Goal: Information Seeking & Learning: Learn about a topic

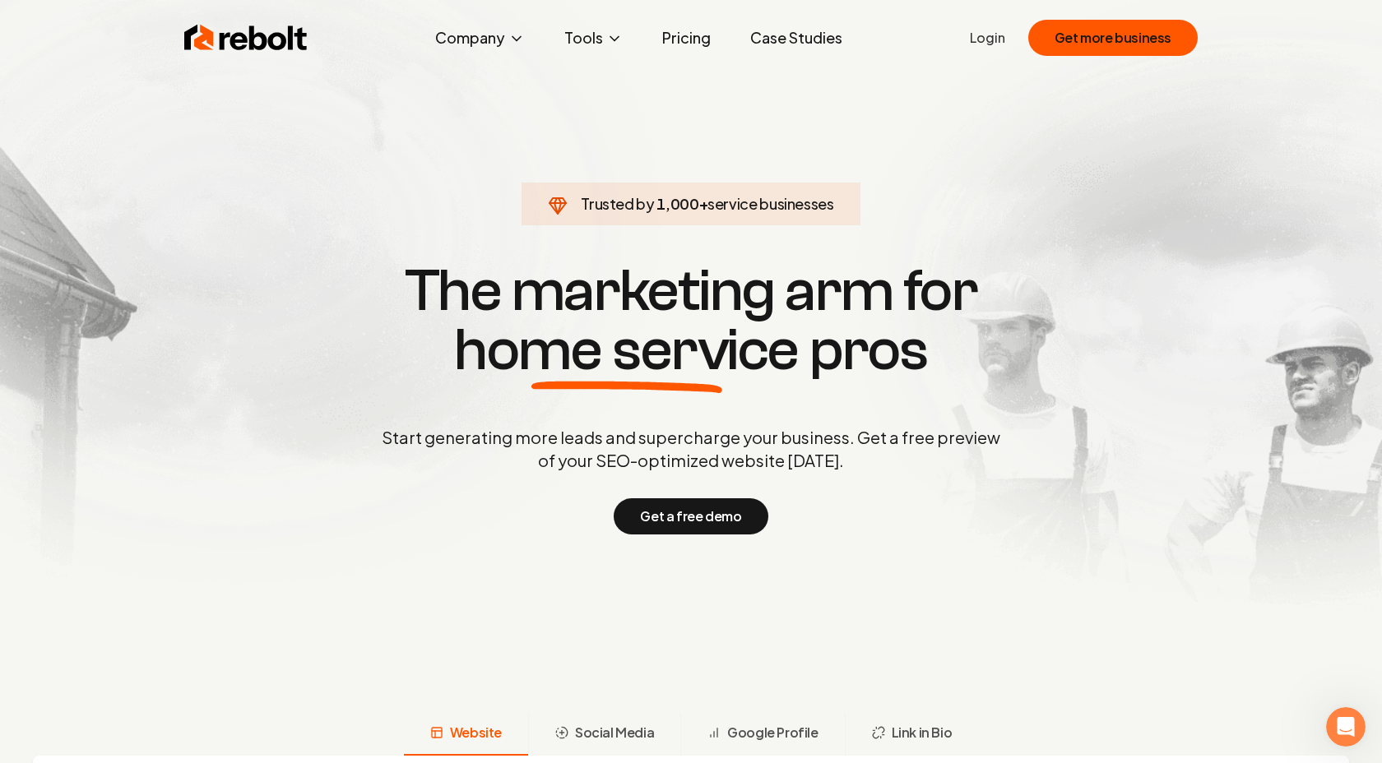
click at [707, 44] on link "Pricing" at bounding box center [686, 37] width 75 height 33
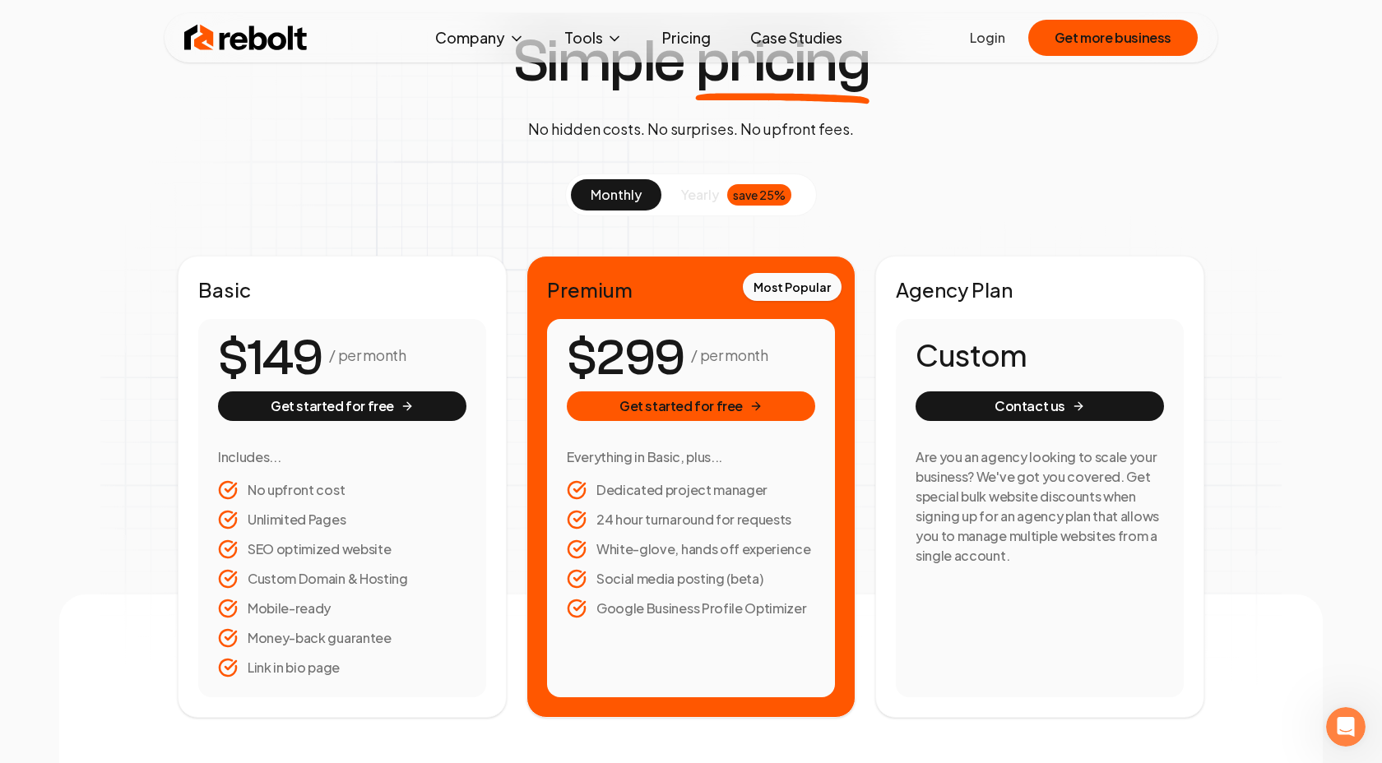
scroll to position [122, 0]
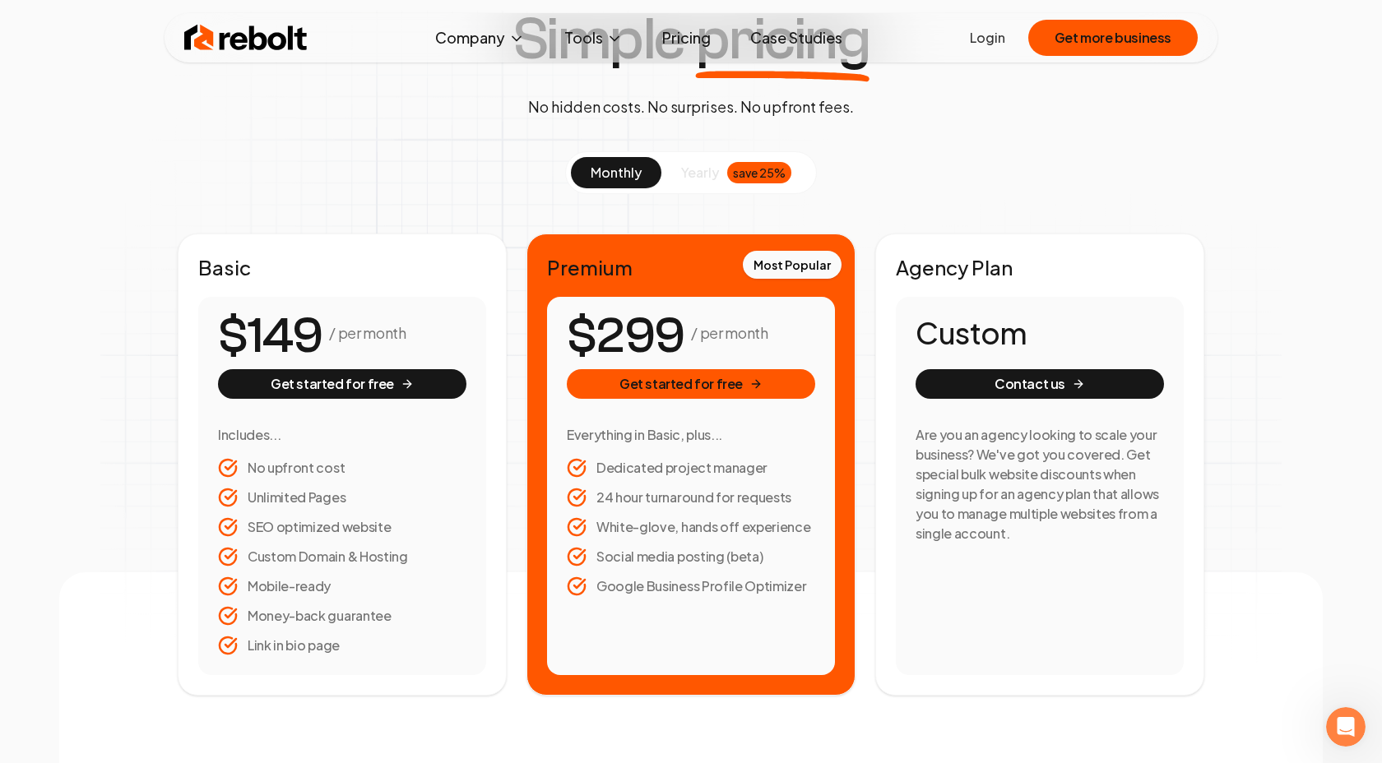
click at [89, 266] on div "Simple pricing No hidden costs. No surprises. No upfront fees. monthly yearly s…" at bounding box center [690, 353] width 1263 height 686
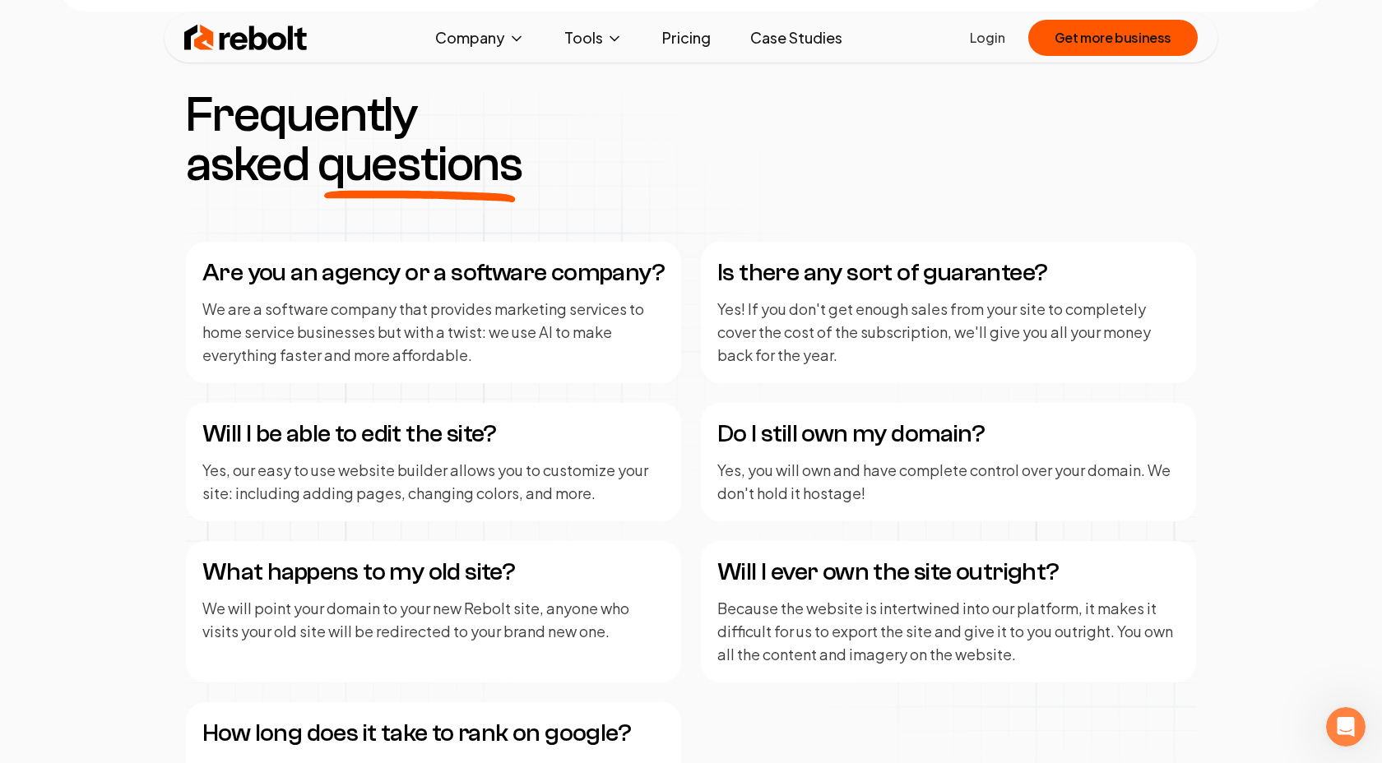
scroll to position [2025, 0]
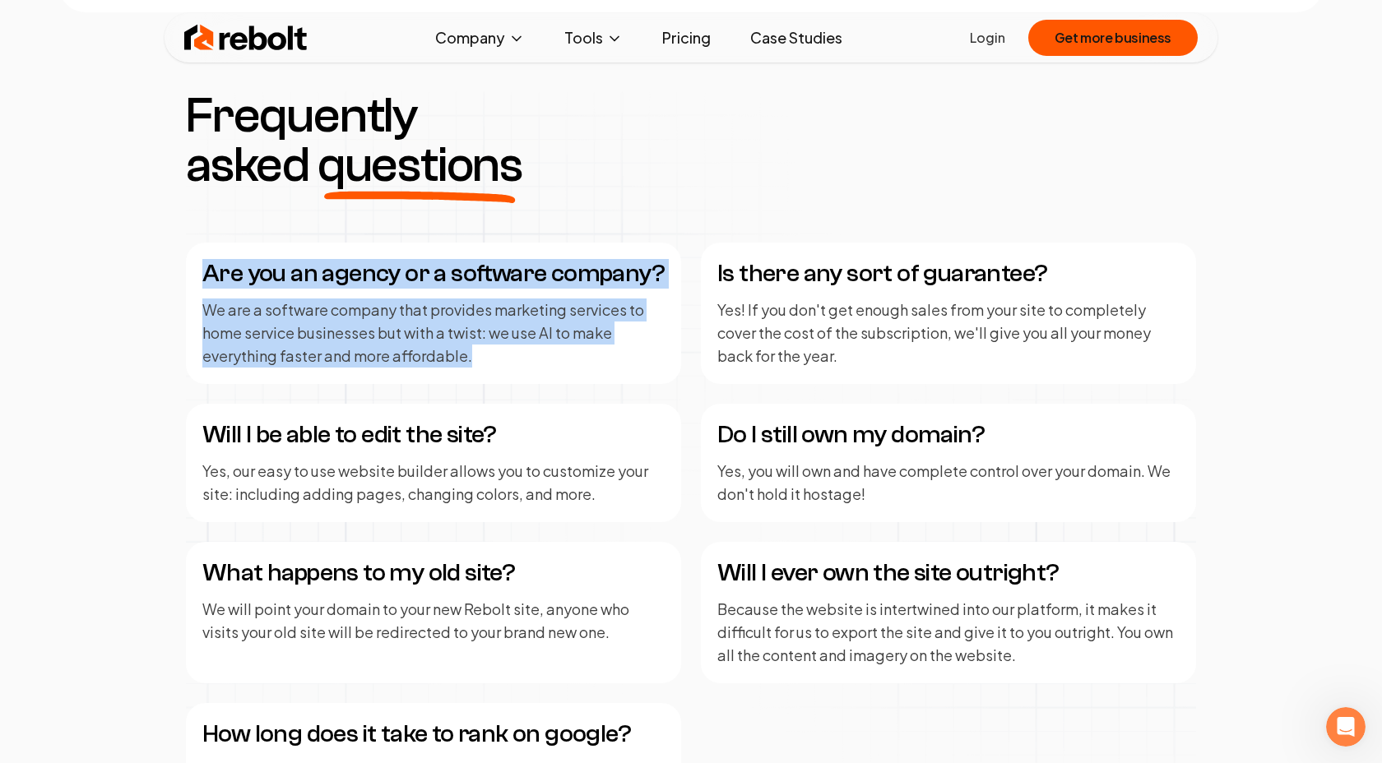
drag, startPoint x: 197, startPoint y: 272, endPoint x: 523, endPoint y: 356, distance: 337.1
click at [523, 356] on div "Are you an agency or a software company? We are a software company that provide…" at bounding box center [433, 313] width 495 height 141
click at [540, 357] on p "We are a software company that provides marketing services to home service busi…" at bounding box center [433, 333] width 462 height 69
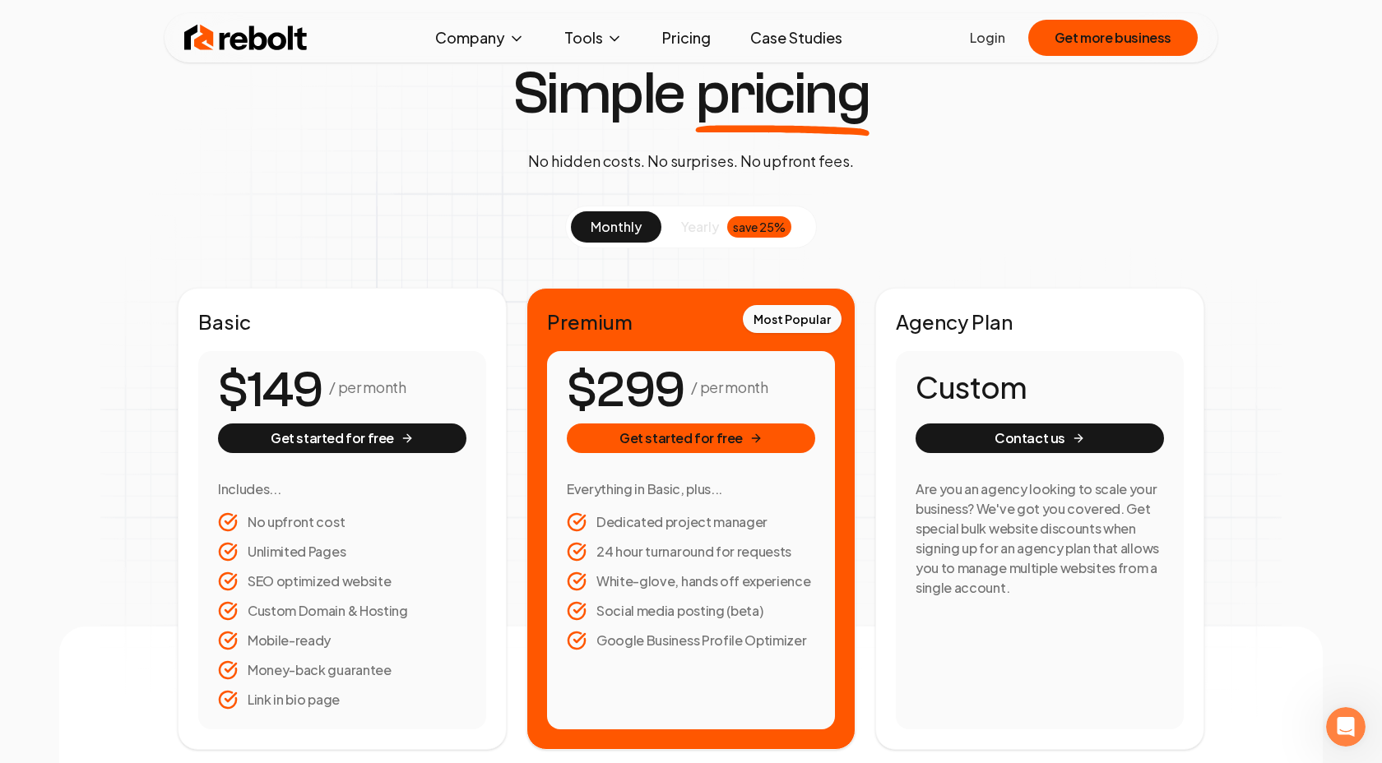
scroll to position [0, 0]
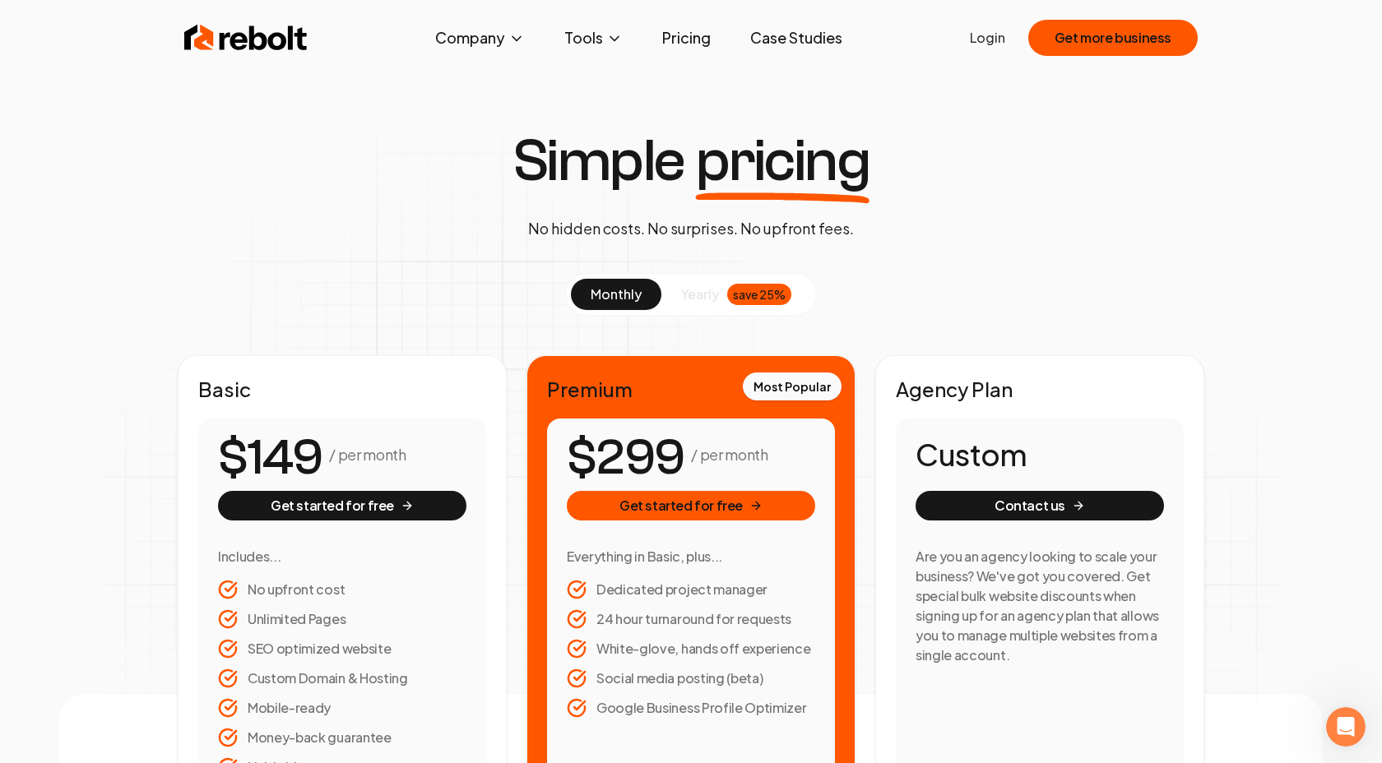
click at [291, 41] on img at bounding box center [245, 37] width 123 height 33
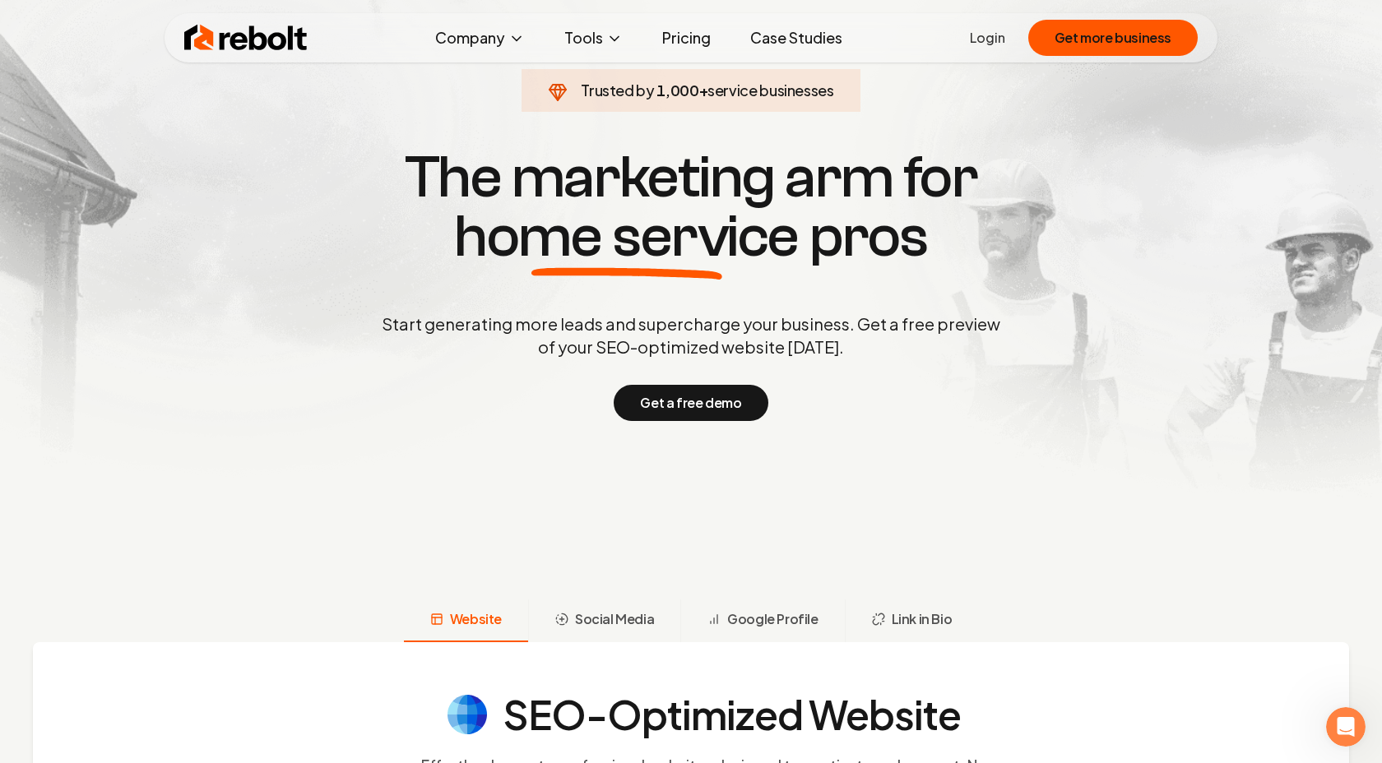
scroll to position [250, 0]
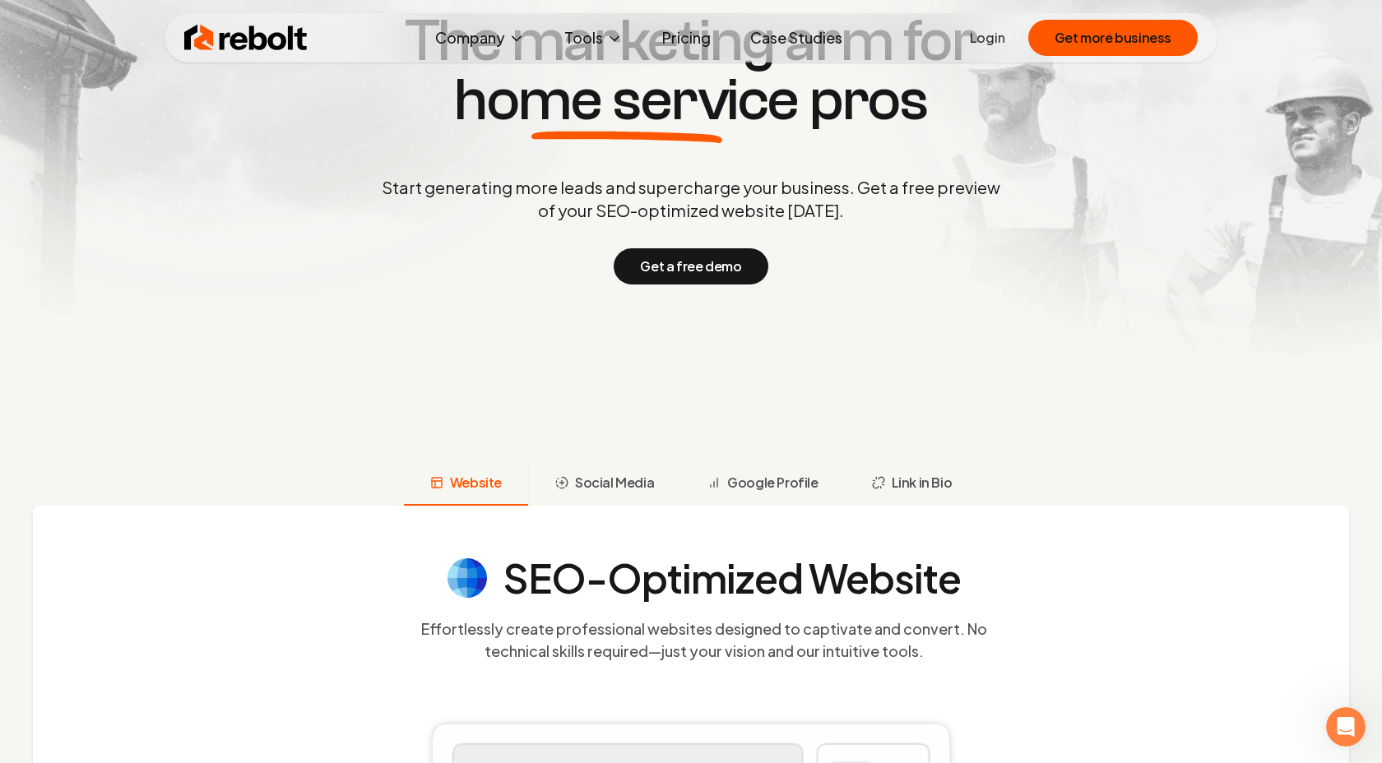
click at [780, 41] on link "Case Studies" at bounding box center [796, 37] width 118 height 33
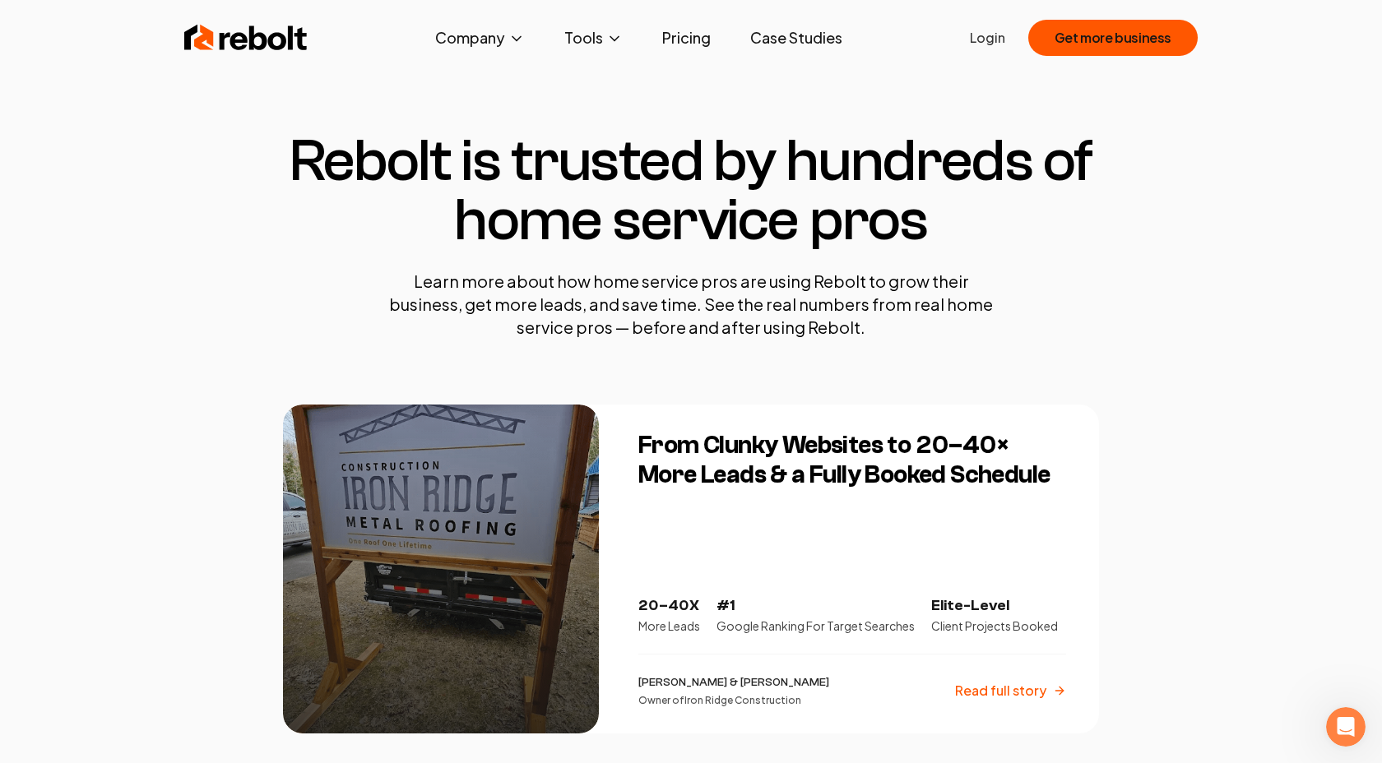
click at [289, 44] on img at bounding box center [245, 37] width 123 height 33
